Goal: Check status: Check status

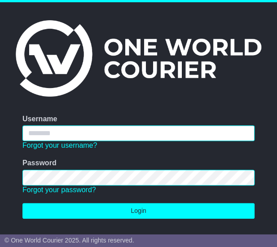
type input "**********"
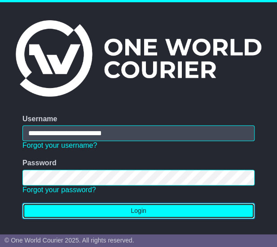
click at [134, 208] on button "Login" at bounding box center [138, 211] width 232 height 16
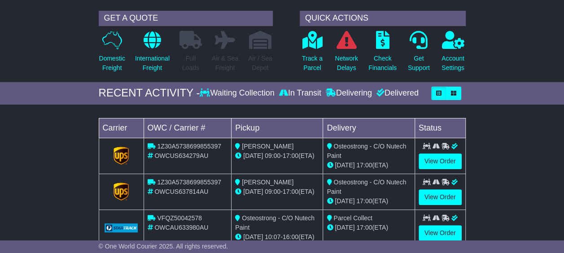
scroll to position [90, 0]
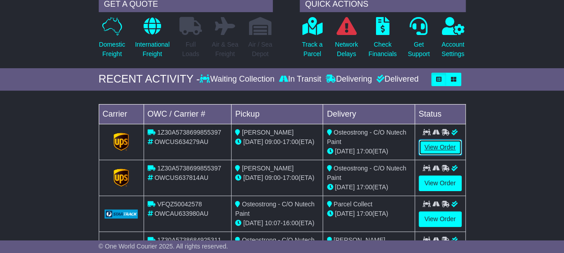
click at [276, 143] on link "View Order" at bounding box center [439, 147] width 43 height 16
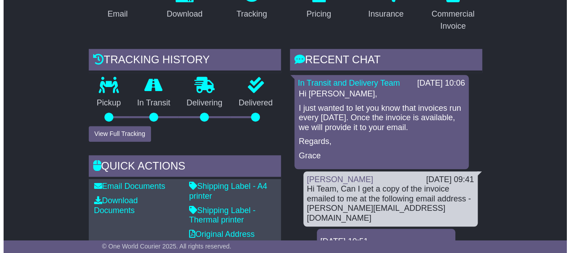
scroll to position [161, 0]
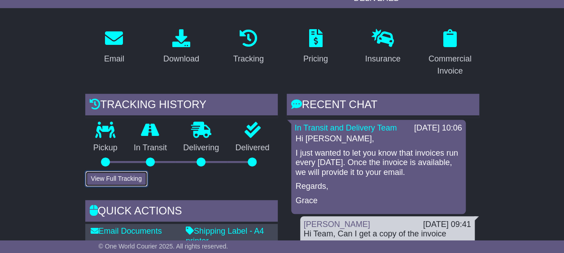
click at [107, 171] on button "View Full Tracking" at bounding box center [116, 179] width 62 height 16
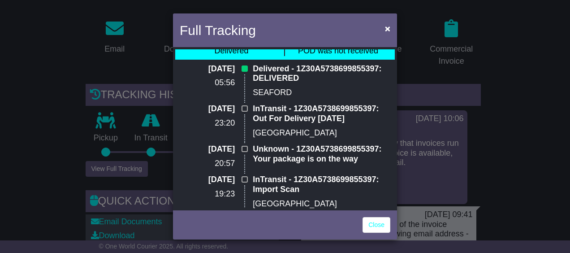
scroll to position [0, 0]
